Goal: Task Accomplishment & Management: Use online tool/utility

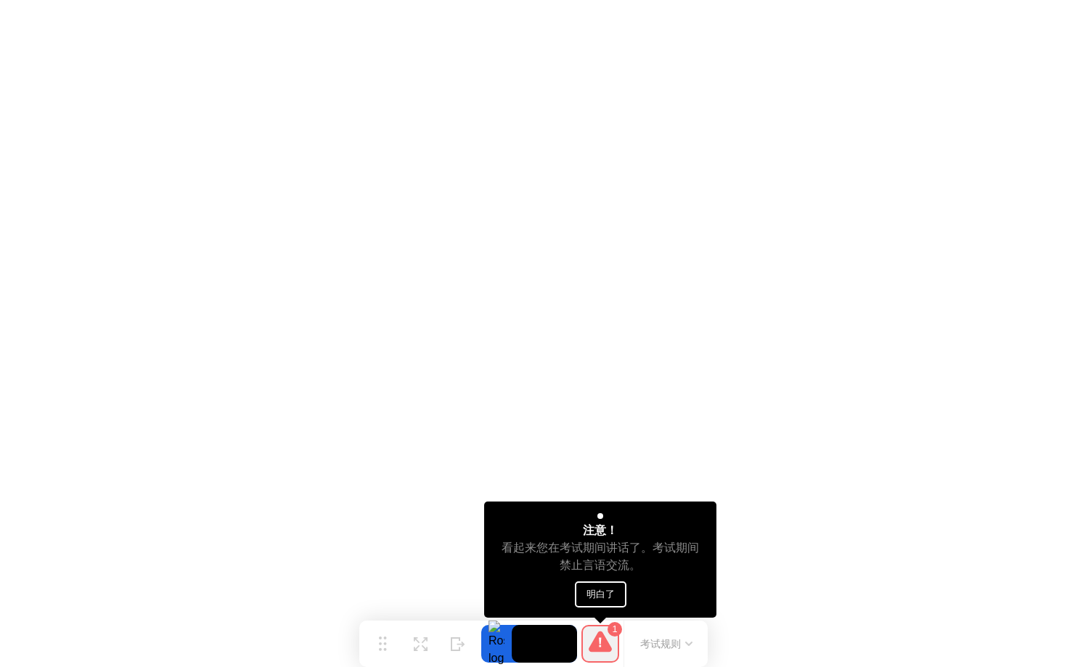
click at [604, 595] on button "明白了" at bounding box center [601, 594] width 52 height 26
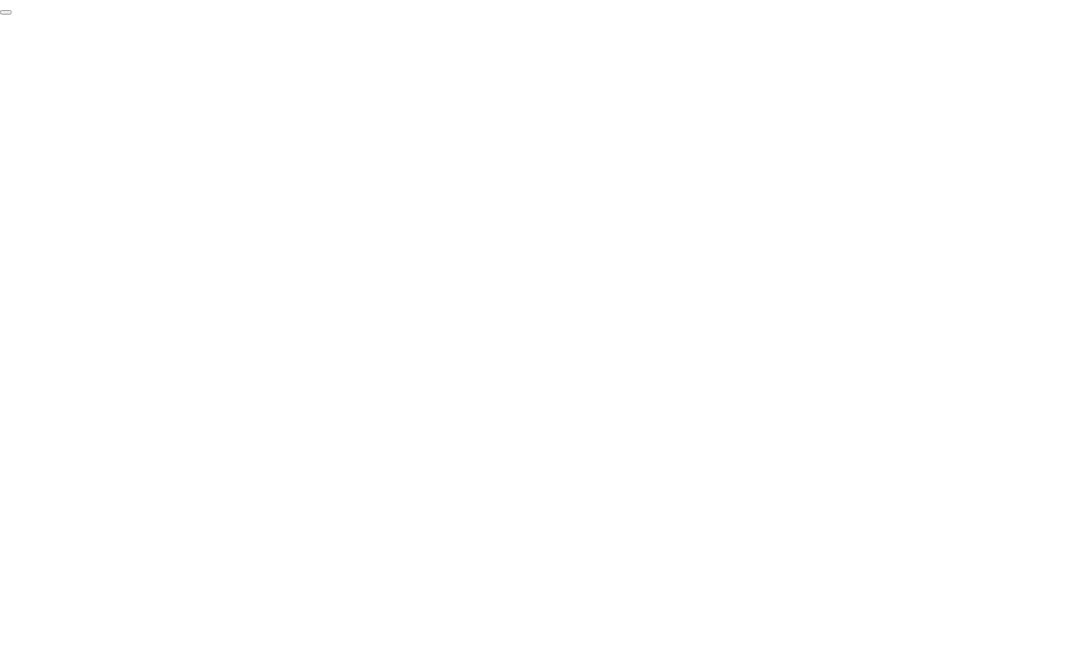
click div "End Proctoring Session"
